Goal: Check status: Check status

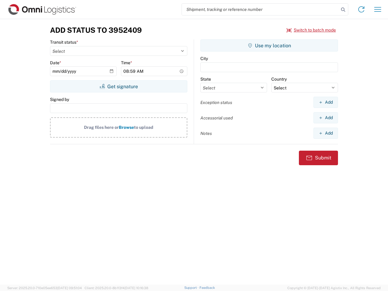
click at [261, 9] on input "search" at bounding box center [260, 10] width 157 height 12
click at [343, 10] on icon at bounding box center [343, 9] width 8 height 8
click at [362, 9] on icon at bounding box center [362, 10] width 10 height 10
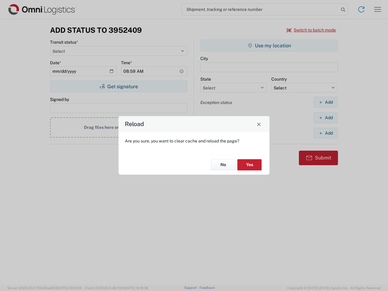
click at [378, 9] on div "Reload Are you sure, you want to clear cache and reload the page? No Yes" at bounding box center [194, 145] width 388 height 291
click at [312, 30] on div "Reload Are you sure, you want to clear cache and reload the page? No Yes" at bounding box center [194, 145] width 388 height 291
click at [119, 86] on div "Reload Are you sure, you want to clear cache and reload the page? No Yes" at bounding box center [194, 145] width 388 height 291
click at [269, 45] on div "Reload Are you sure, you want to clear cache and reload the page? No Yes" at bounding box center [194, 145] width 388 height 291
click at [326, 102] on div "Reload Are you sure, you want to clear cache and reload the page? No Yes" at bounding box center [194, 145] width 388 height 291
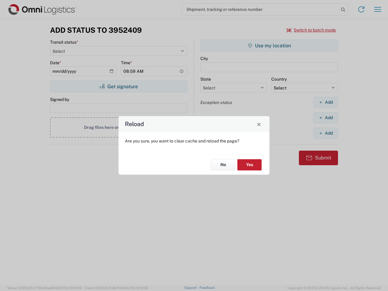
click at [326, 118] on div "Reload Are you sure, you want to clear cache and reload the page? No Yes" at bounding box center [194, 145] width 388 height 291
click at [326, 133] on div "Reload Are you sure, you want to clear cache and reload the page? No Yes" at bounding box center [194, 145] width 388 height 291
